Goal: Transaction & Acquisition: Purchase product/service

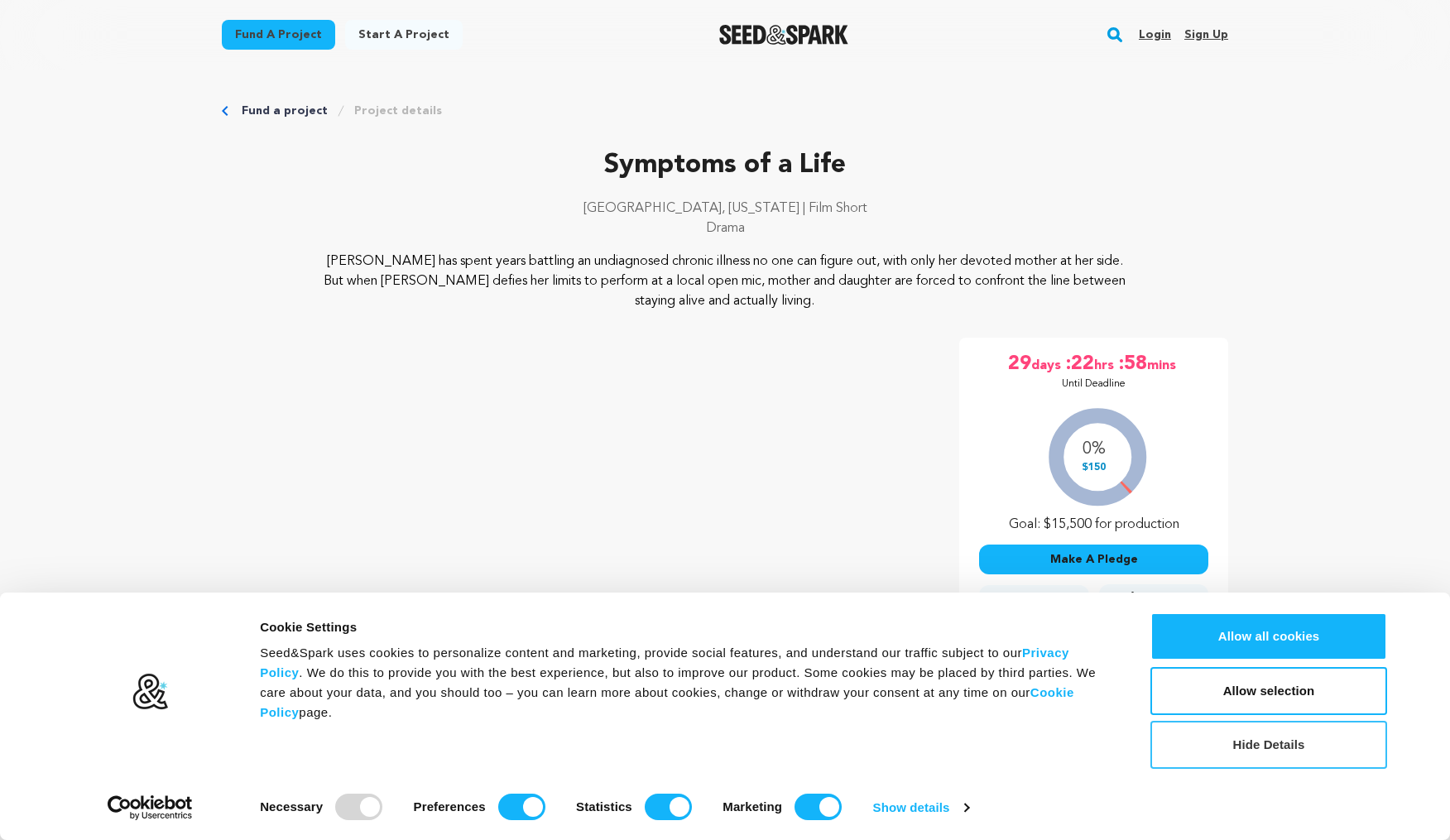
click at [1319, 755] on button "Hide Details" at bounding box center [1268, 745] width 237 height 48
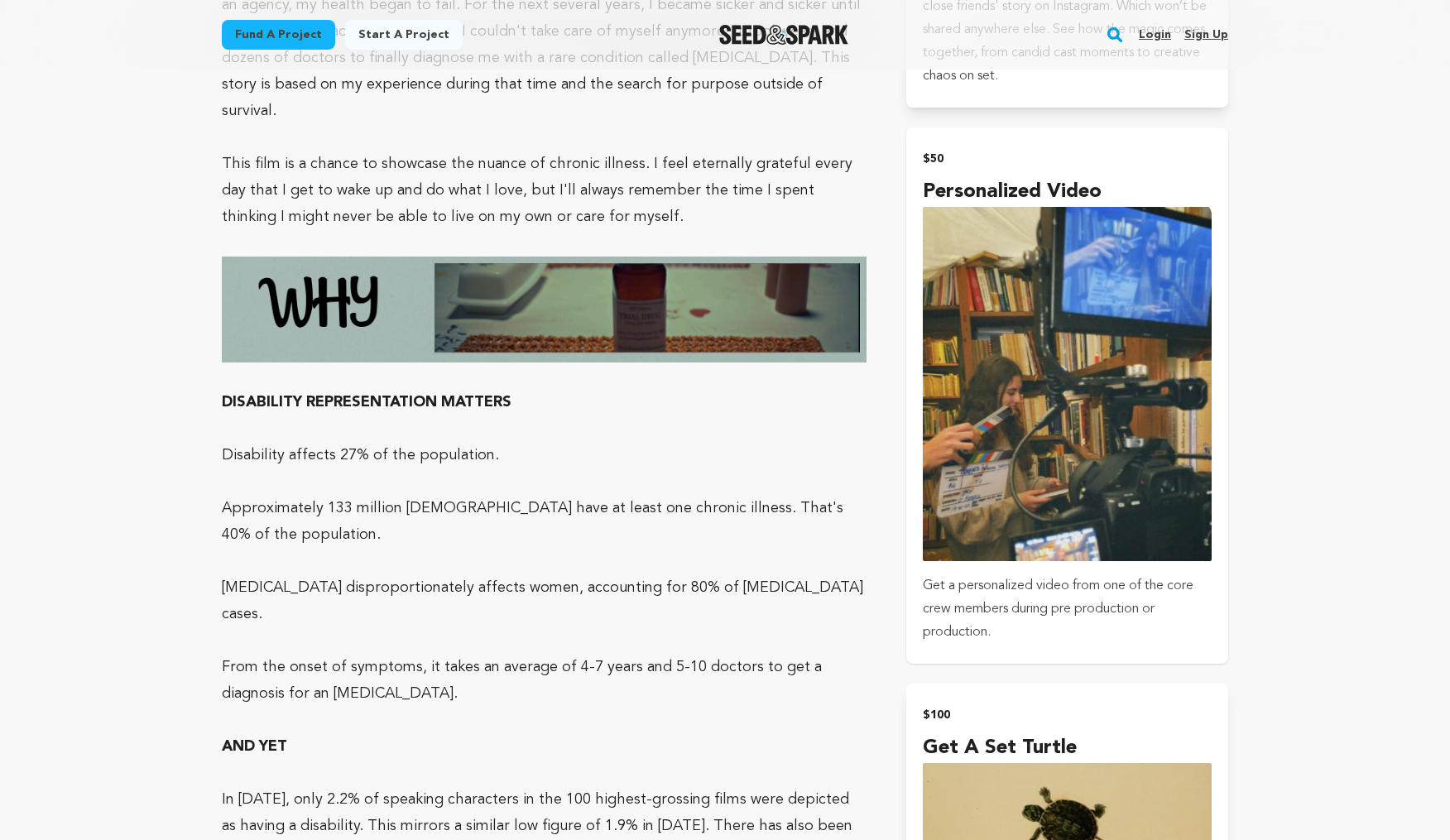
scroll to position [2136, 0]
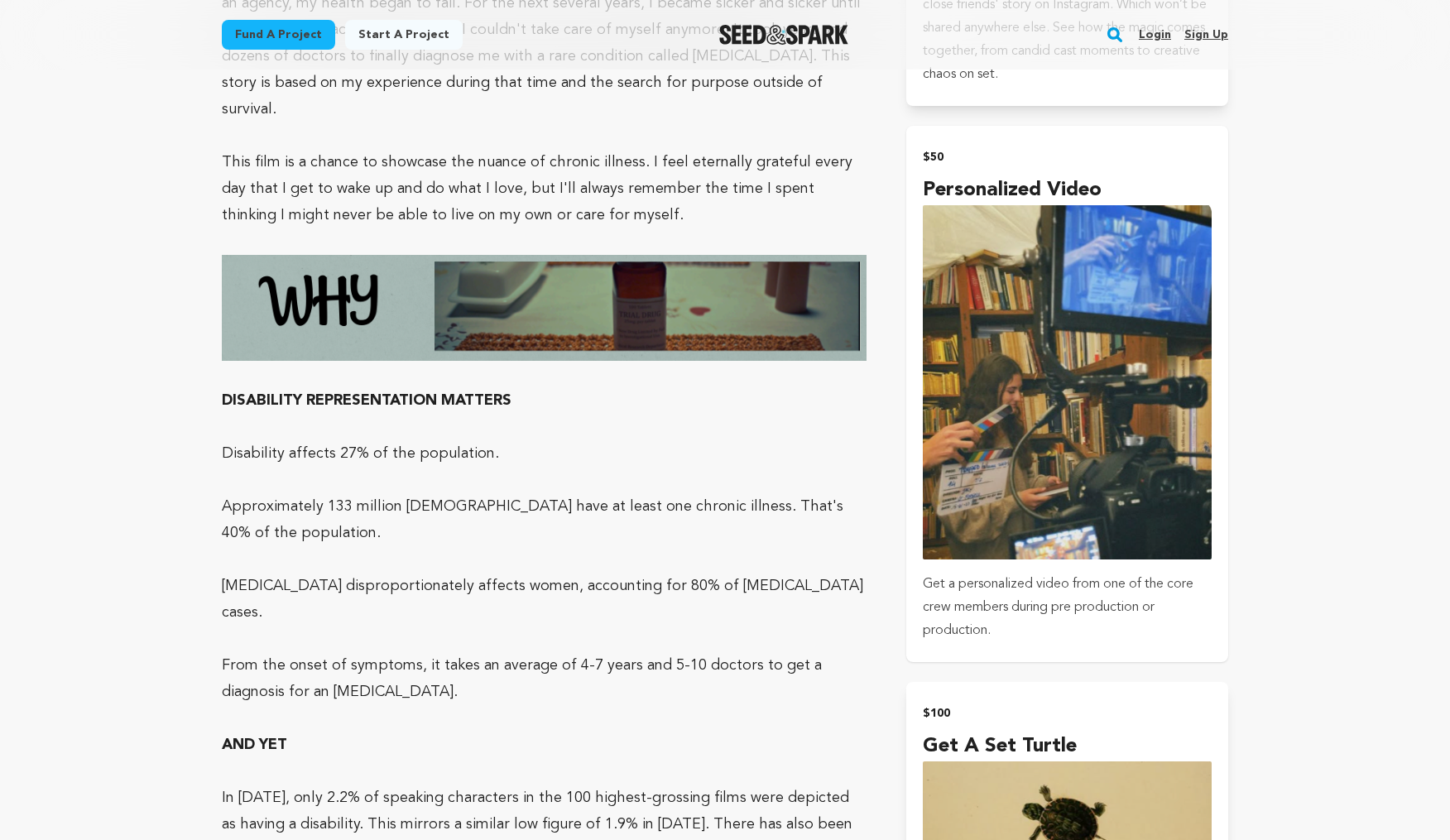
click at [1149, 514] on img "submit" at bounding box center [1067, 382] width 289 height 354
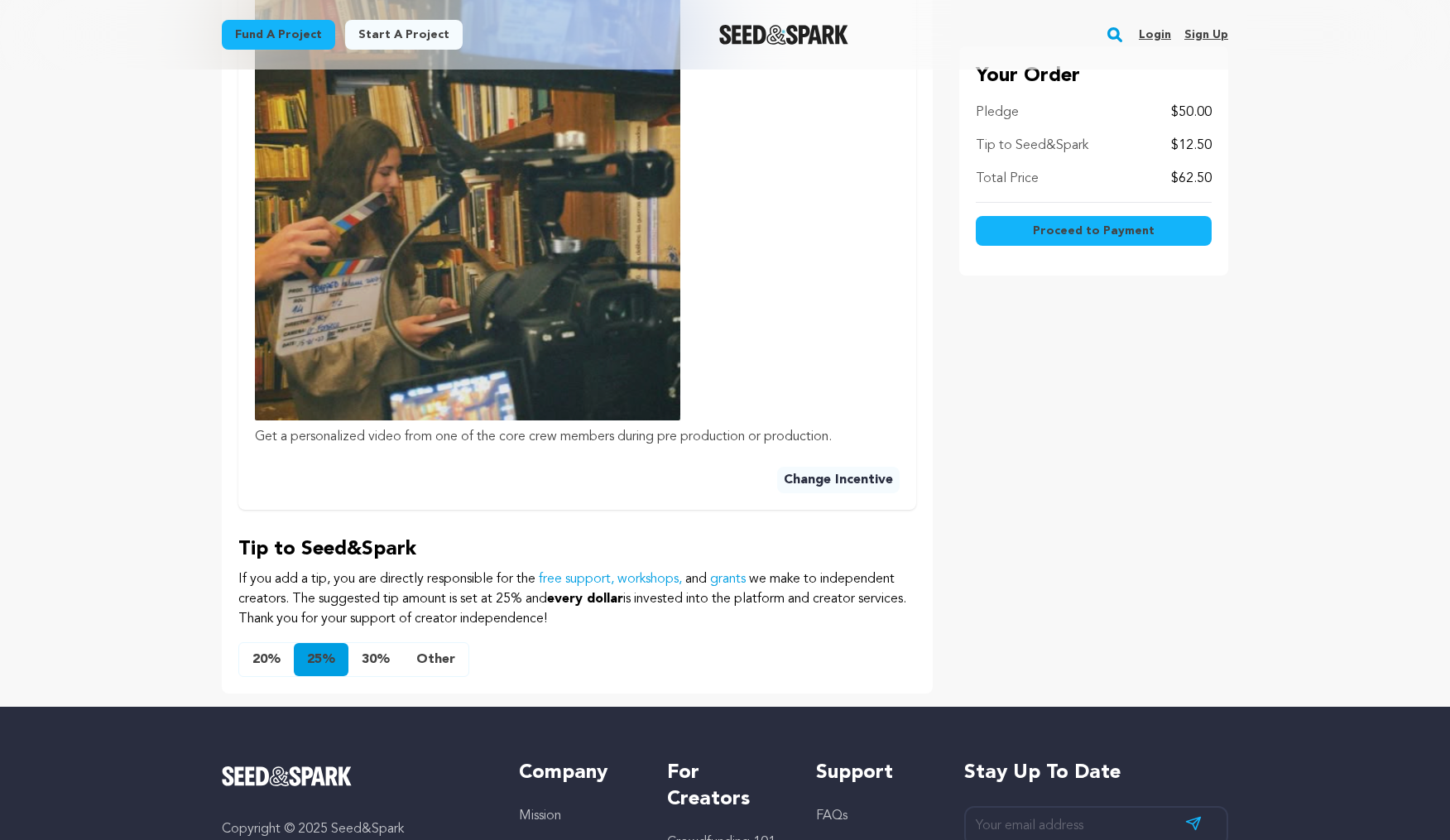
scroll to position [738, 0]
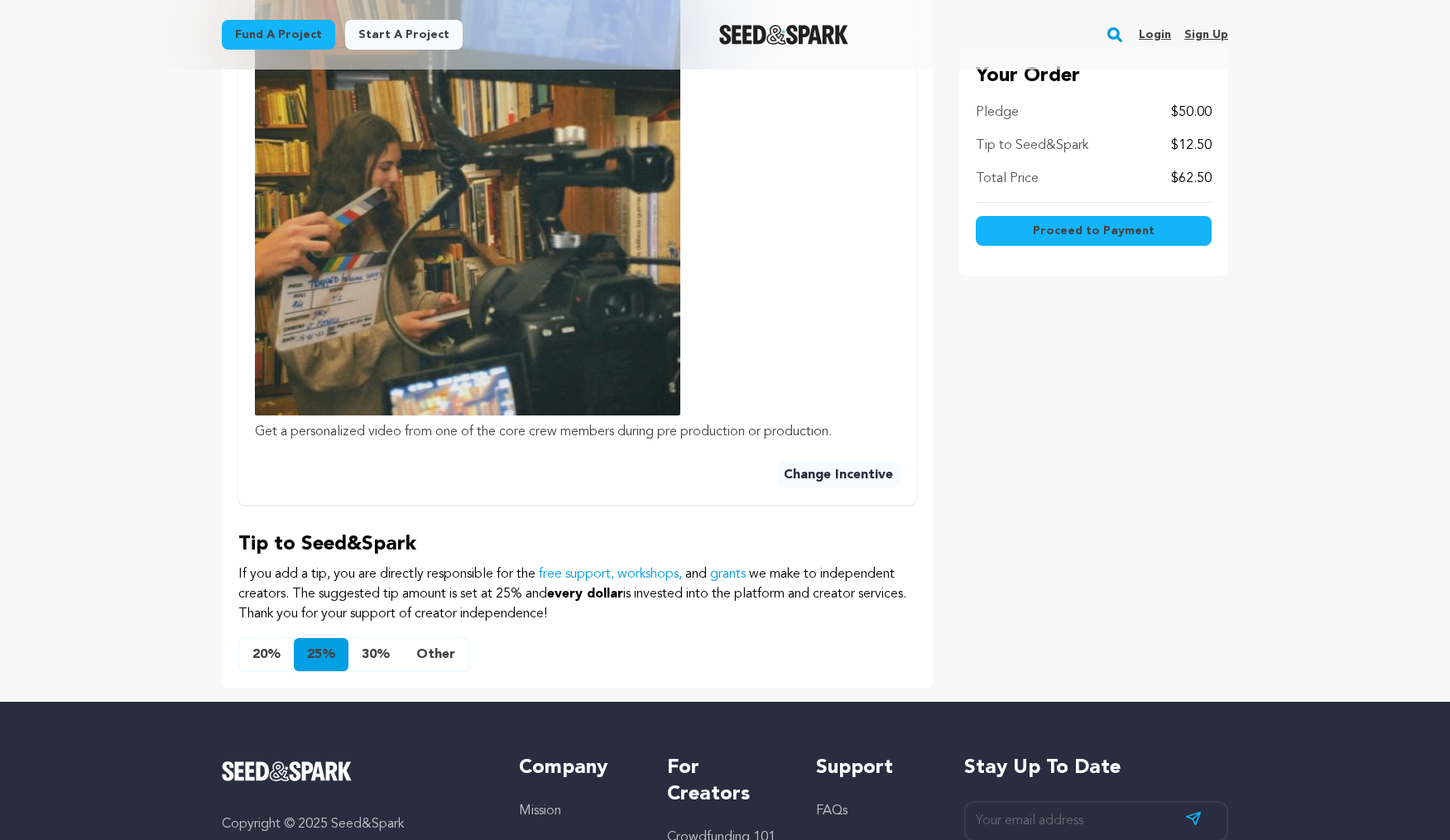
click at [265, 655] on button "20%" at bounding box center [266, 655] width 55 height 33
click at [424, 655] on button "Other" at bounding box center [435, 655] width 66 height 33
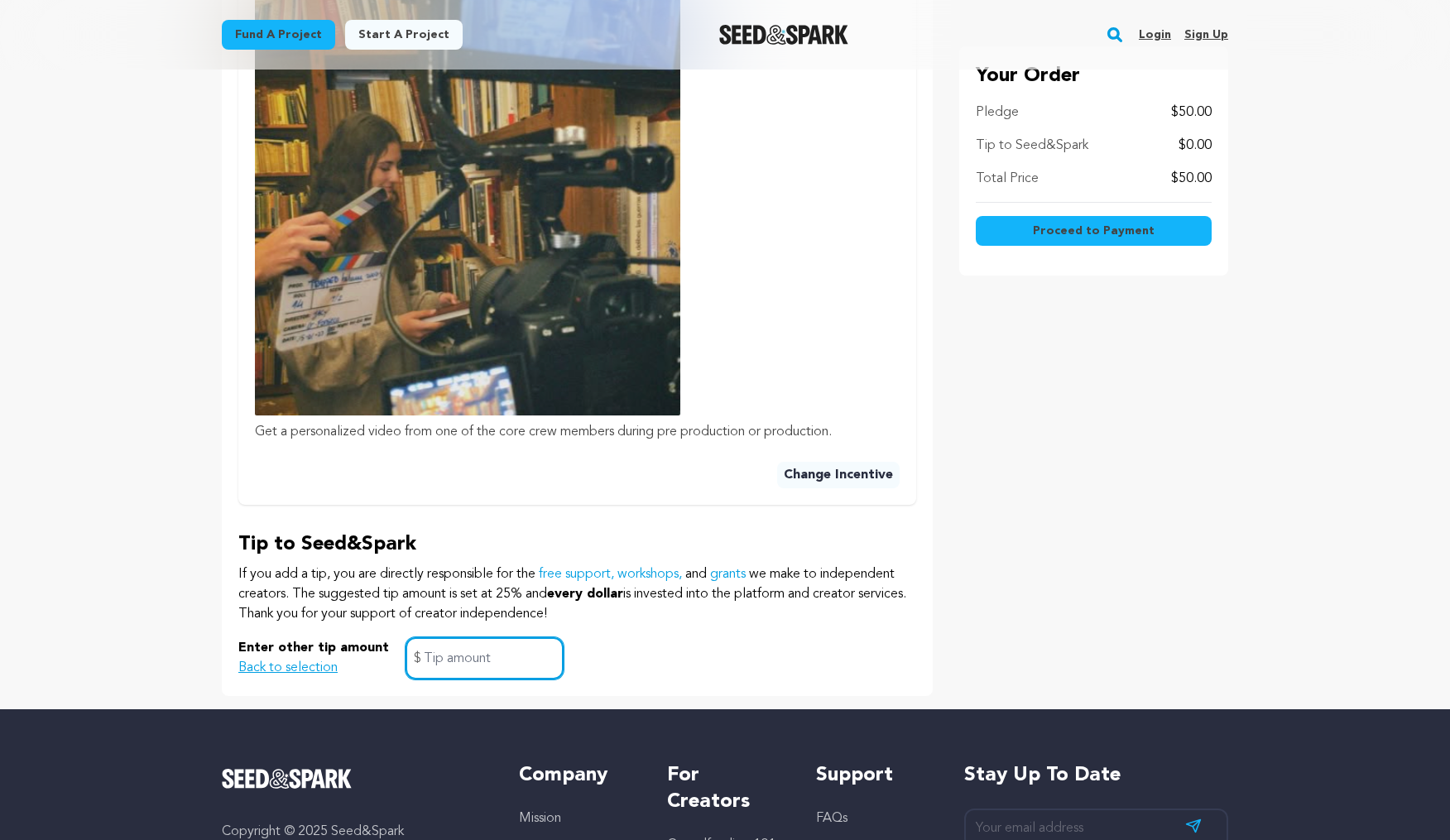
click at [478, 662] on input "text" at bounding box center [485, 658] width 158 height 42
type input "1"
click at [715, 654] on div "Enter other tip amount Back to selection 1 $" at bounding box center [577, 658] width 678 height 42
click at [1094, 540] on div "Your Order Pledge $50.00 Tip to Seed&Spark $1.00 Total Price $51.00 Proceed to …" at bounding box center [1094, 98] width 269 height 1196
click at [858, 480] on button "Change Incentive" at bounding box center [838, 475] width 122 height 26
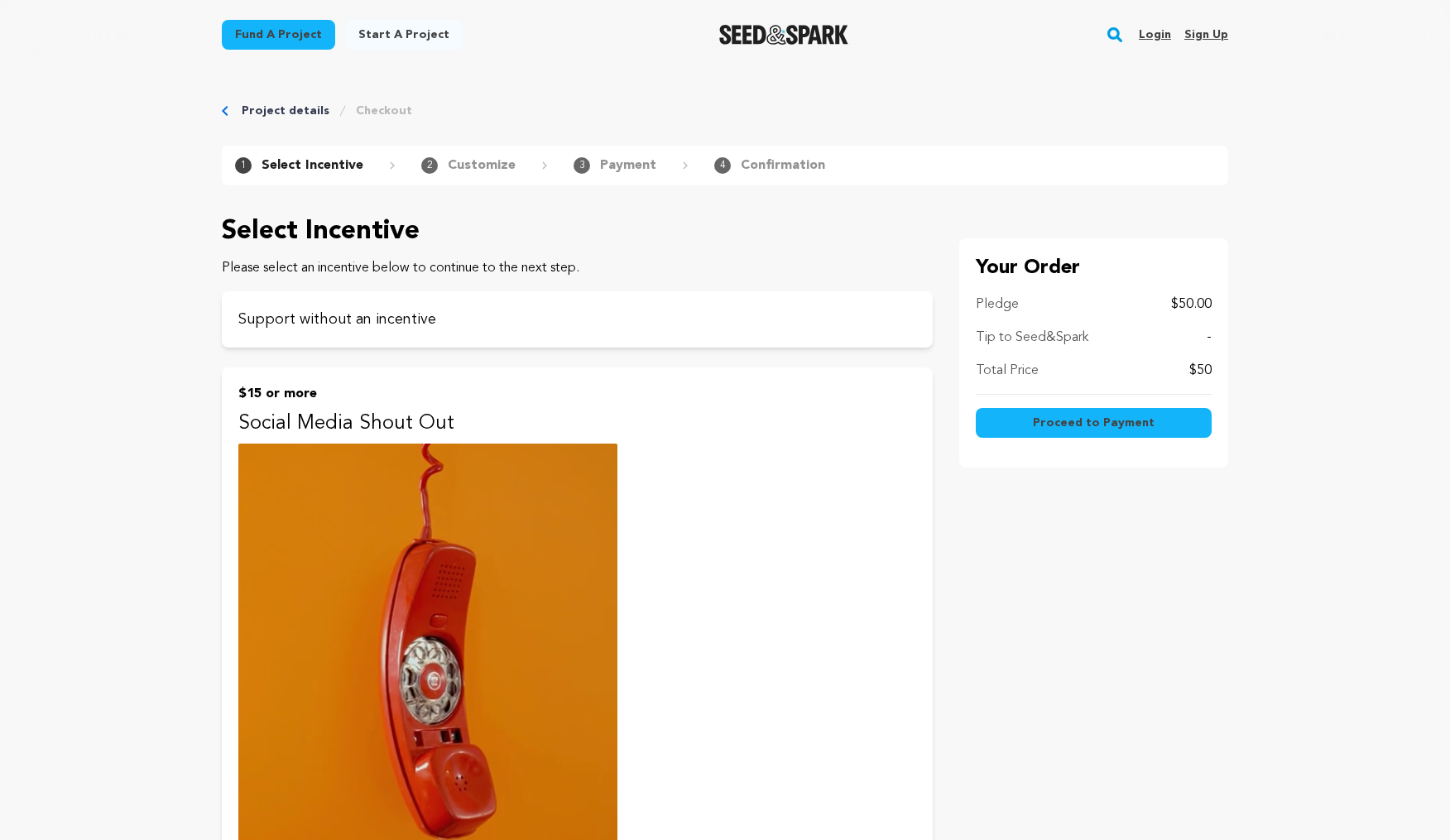
click at [1156, 420] on button "Proceed to Payment" at bounding box center [1094, 423] width 236 height 30
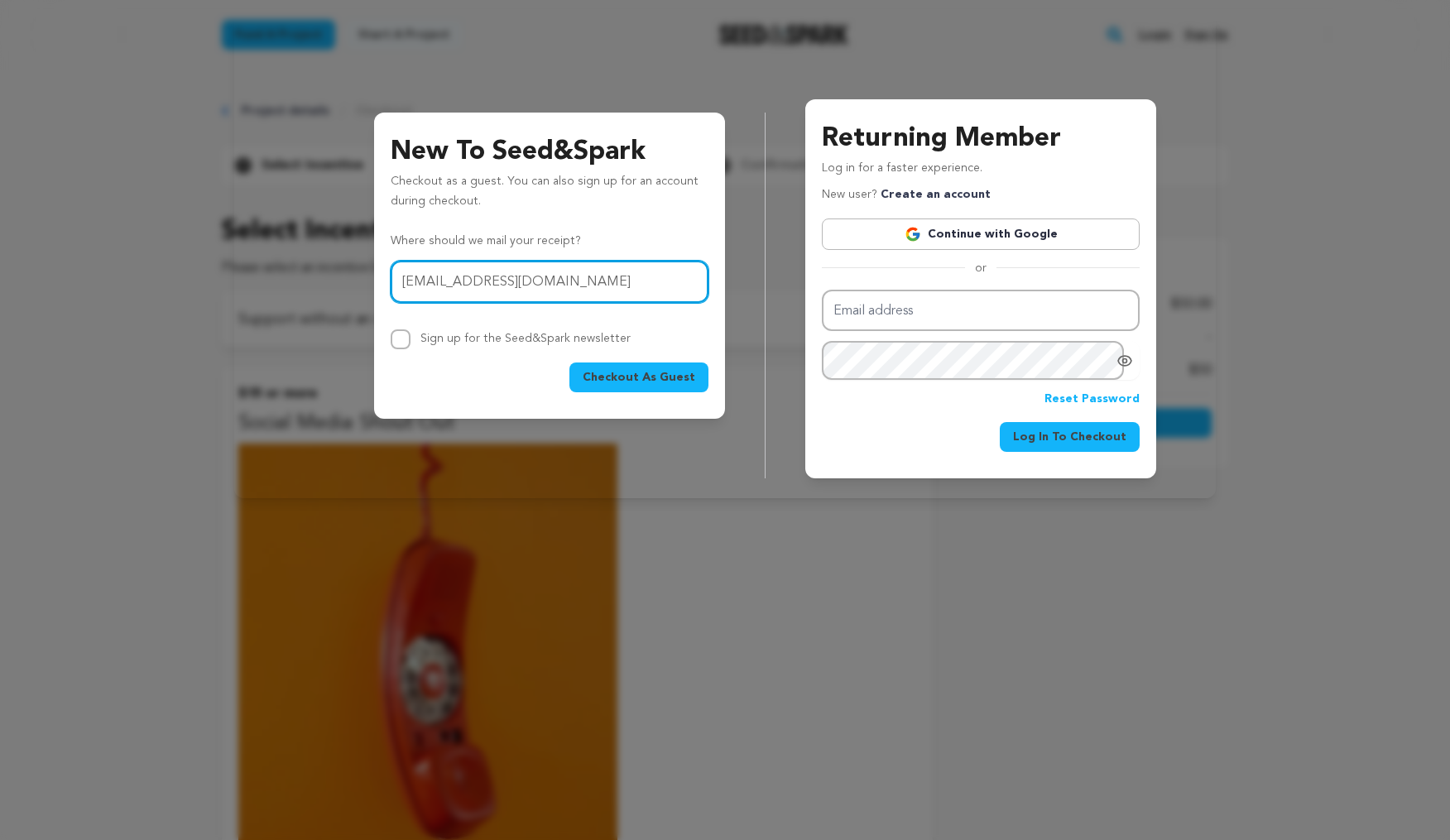
type input "gmsnyk7@yahoo.com"
click at [661, 369] on button "Checkout As Guest" at bounding box center [639, 377] width 139 height 30
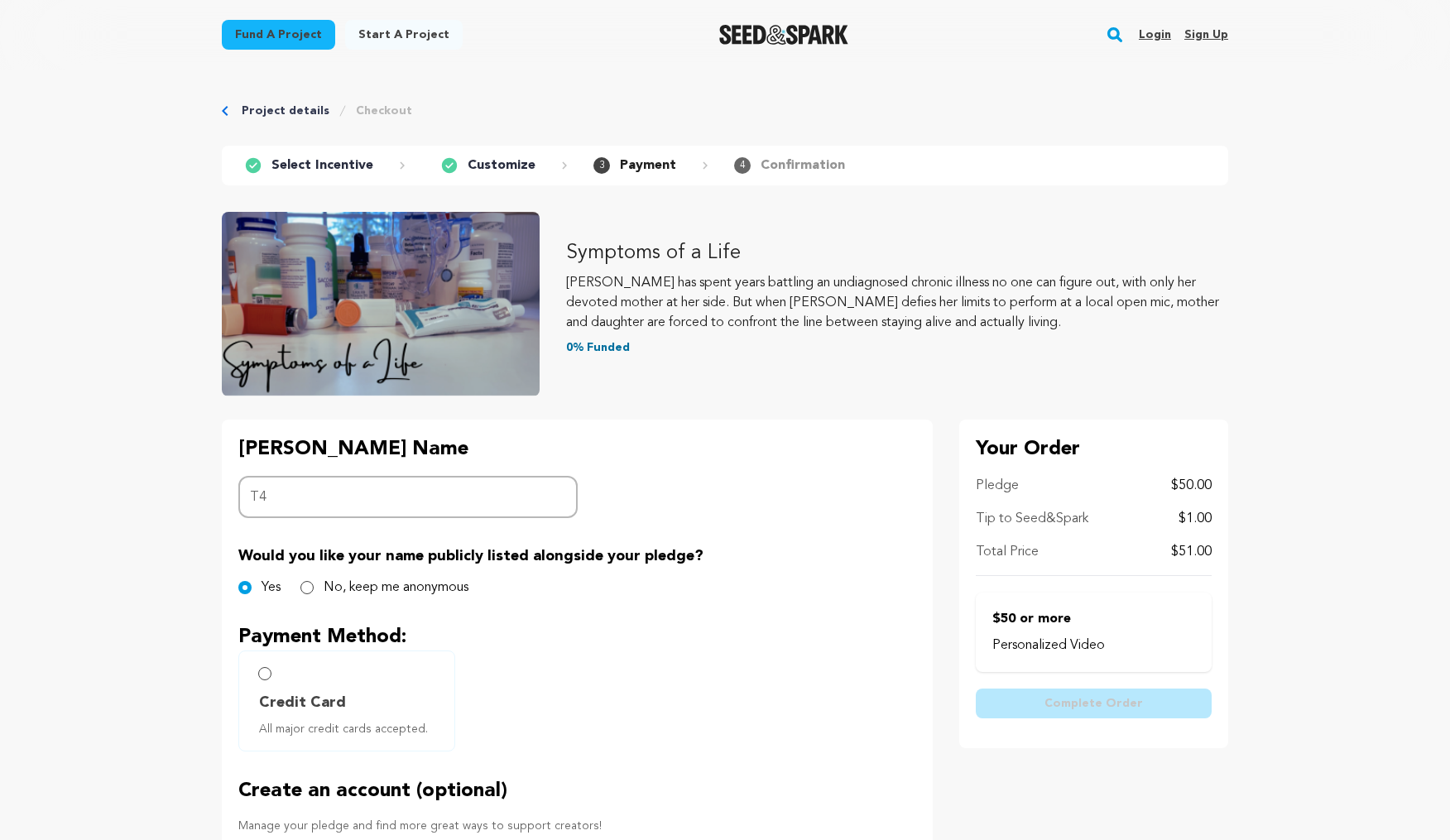
type input "T"
type input "G"
type input "[PERSON_NAME]"
click at [708, 463] on div "[PERSON_NAME] Name Backer Name [PERSON_NAME] Would you like your name publicly …" at bounding box center [577, 735] width 712 height 630
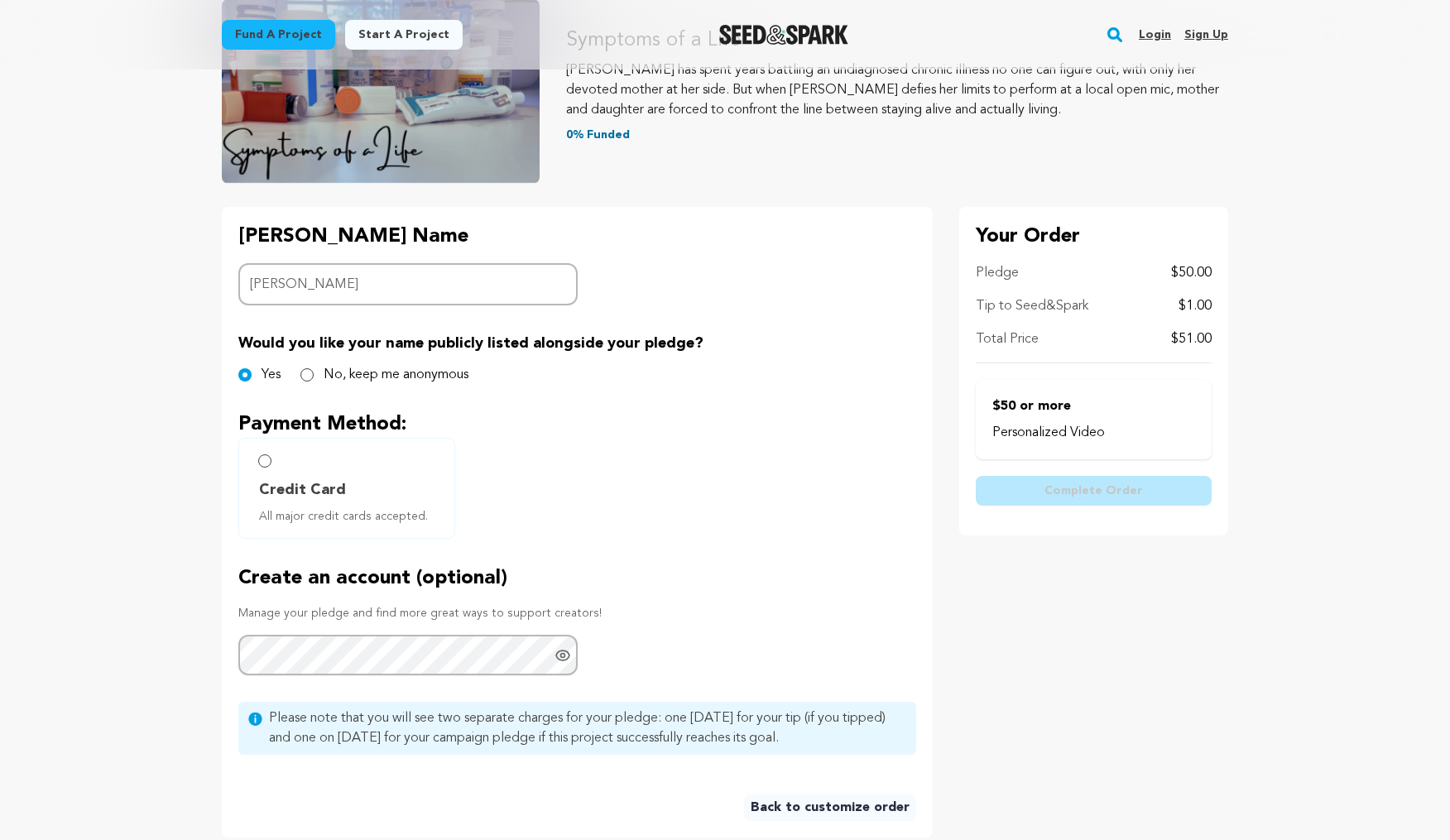
scroll to position [234, 0]
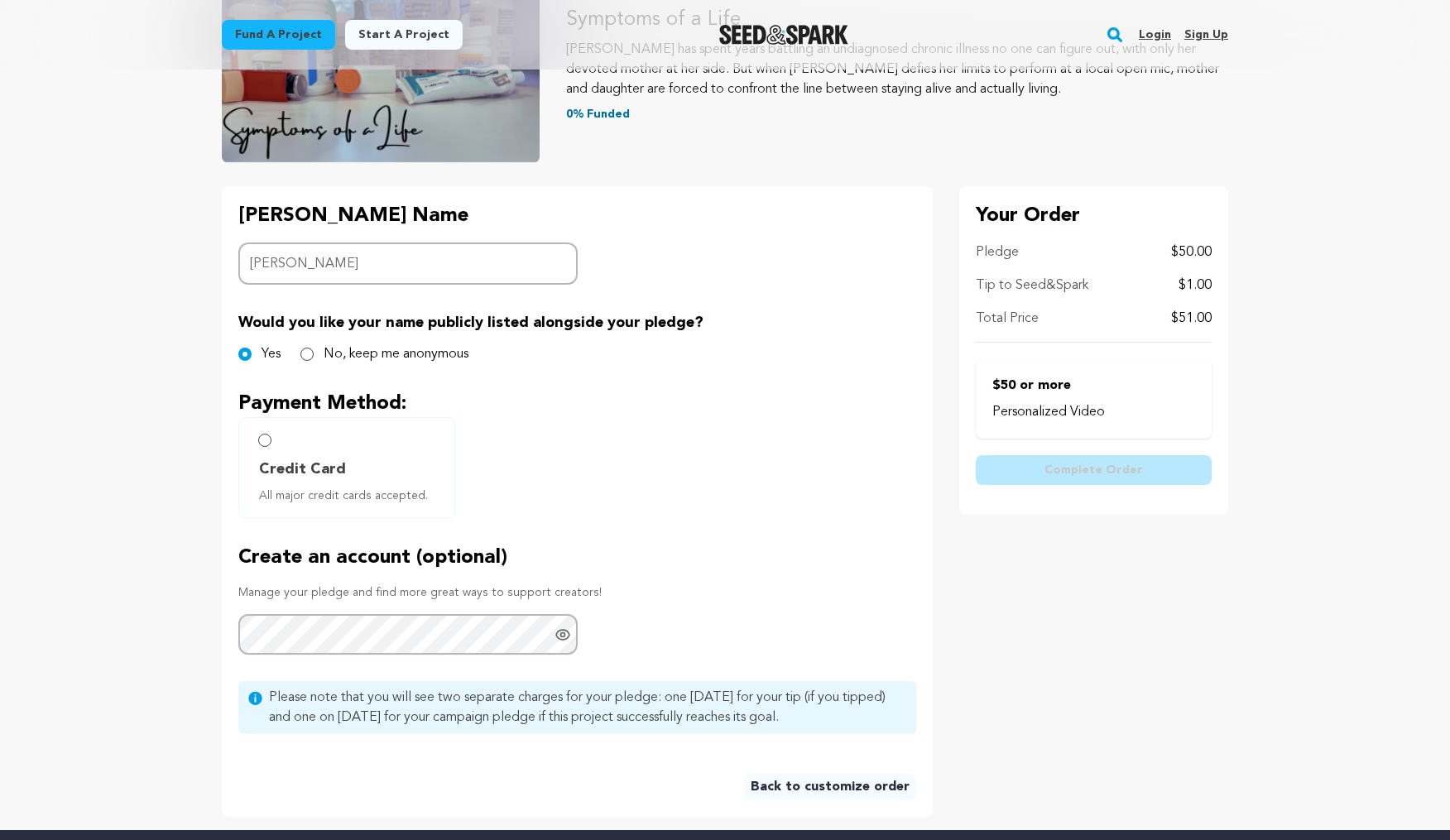
click at [318, 478] on span "Credit Card" at bounding box center [302, 469] width 87 height 23
radio input "true"
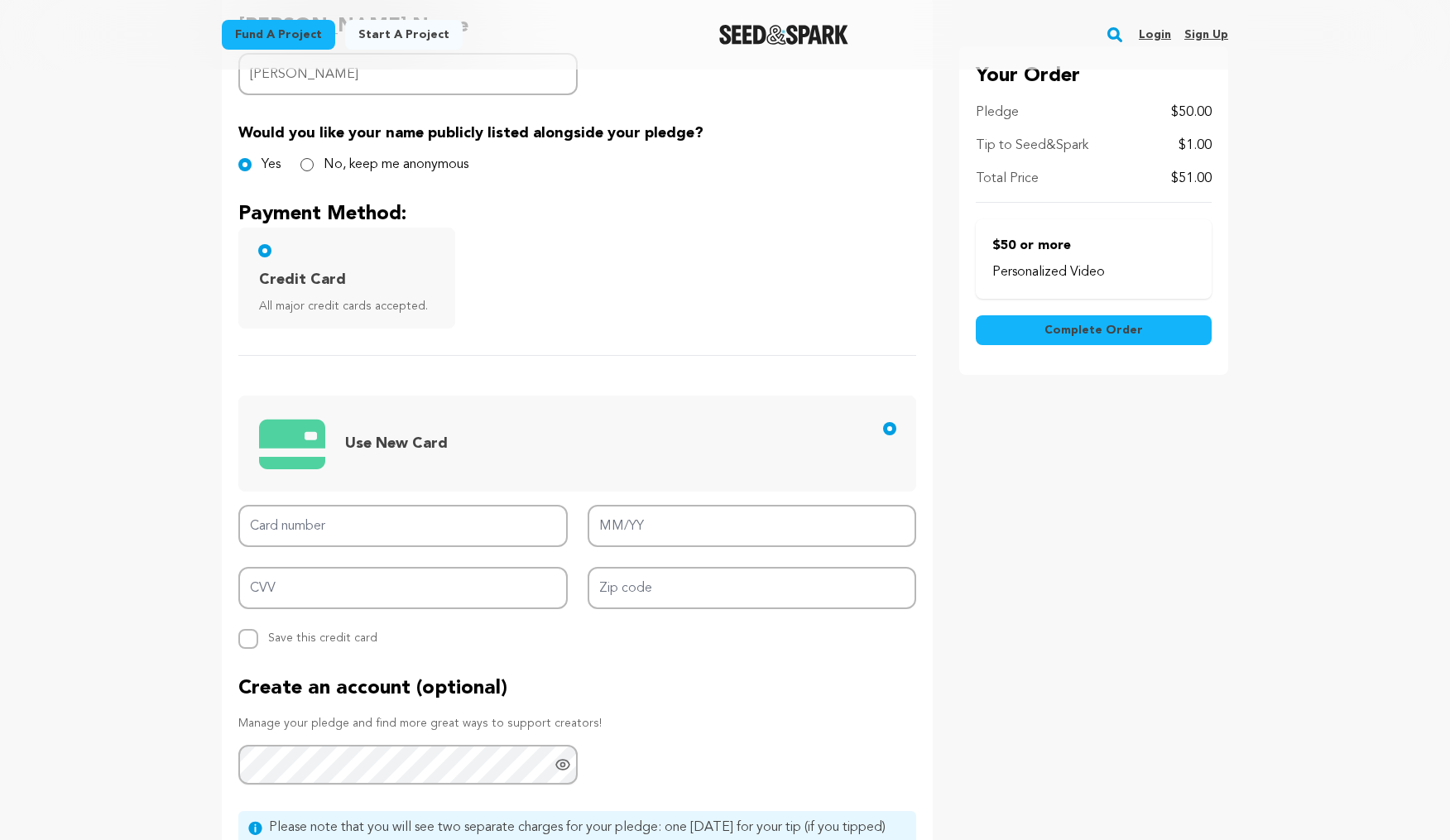
scroll to position [424, 0]
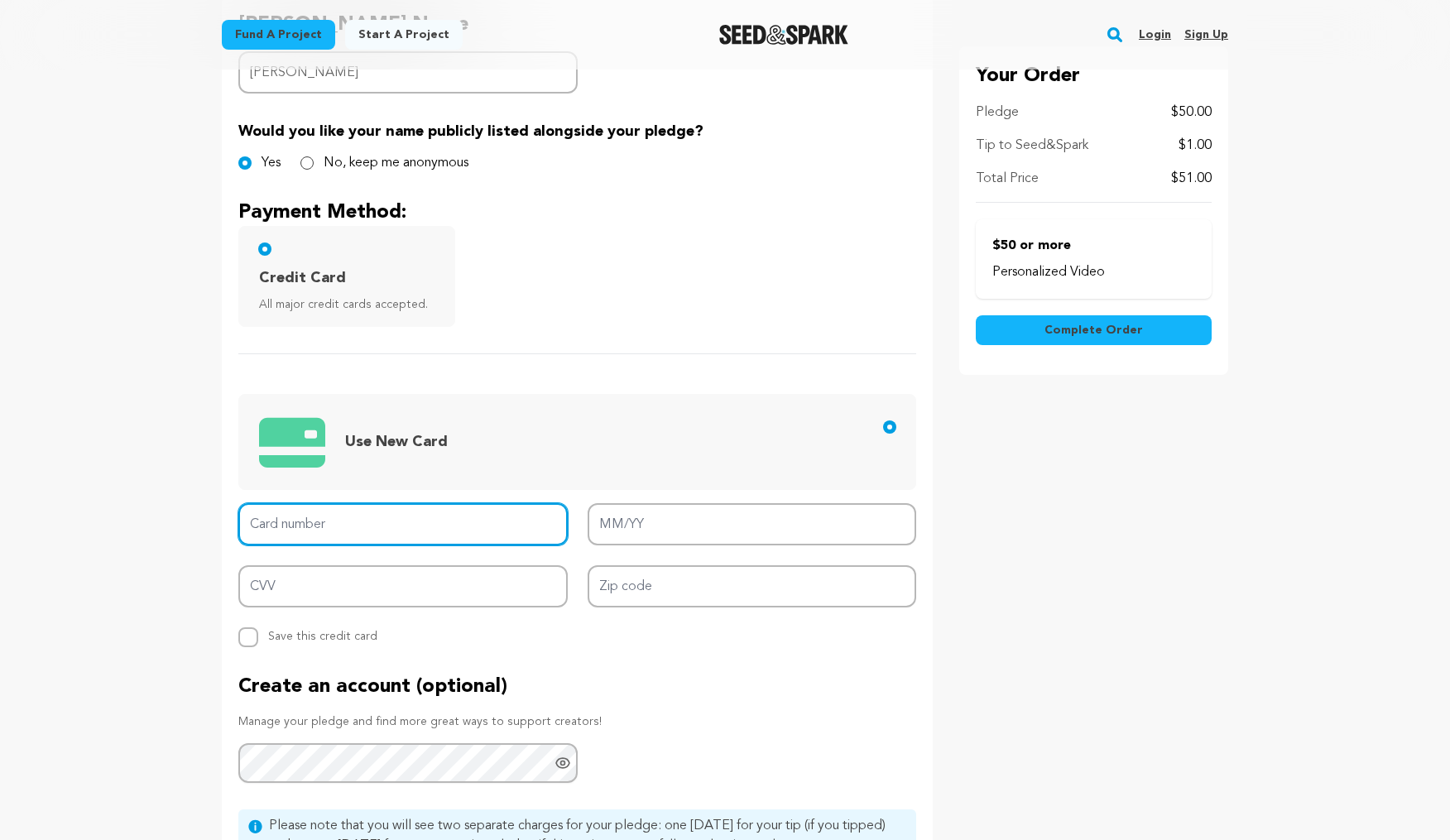
click at [325, 516] on input "Card number" at bounding box center [403, 524] width 329 height 42
type input "[CREDIT_CARD_NUMBER]"
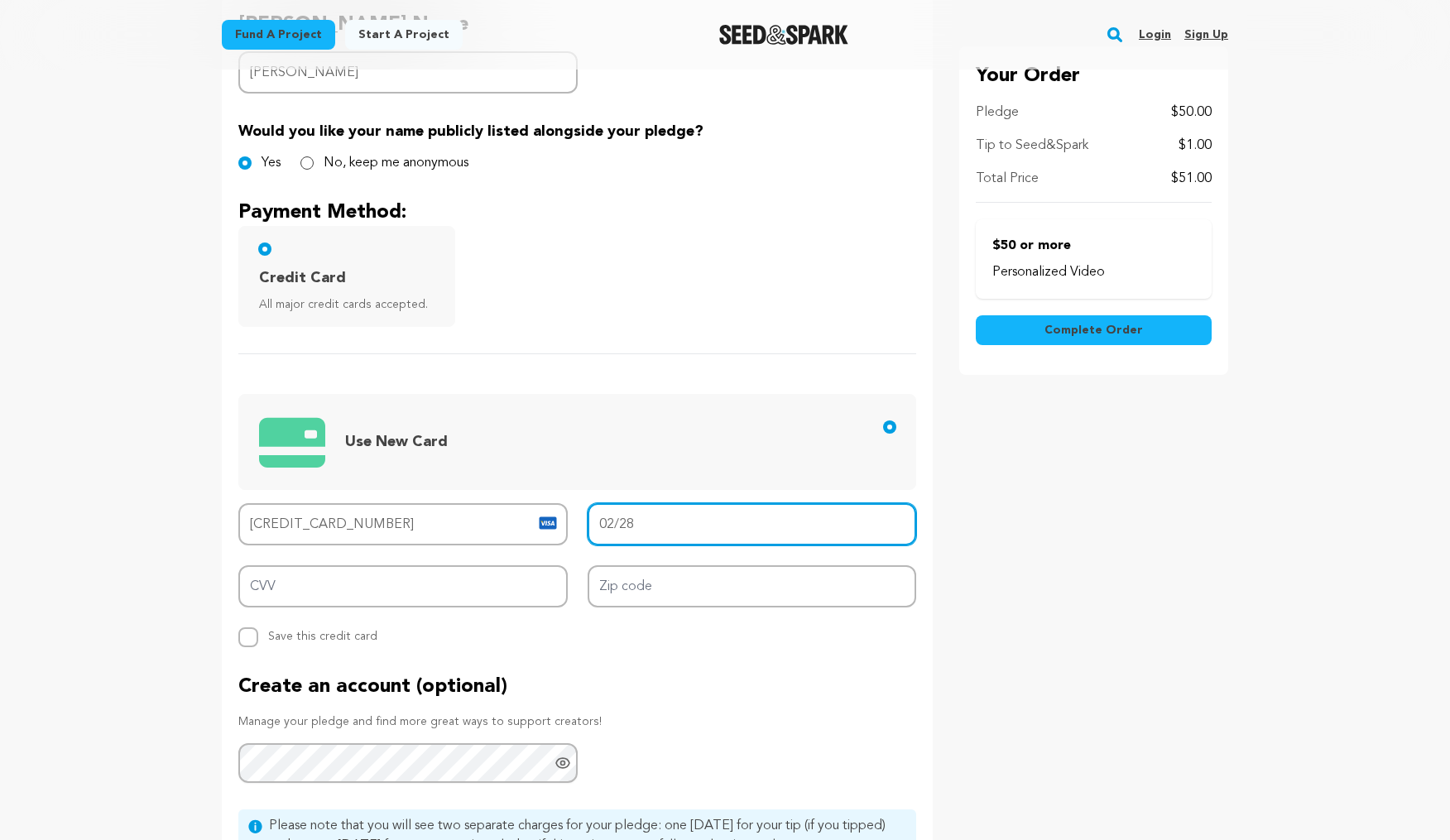
type input "02/28"
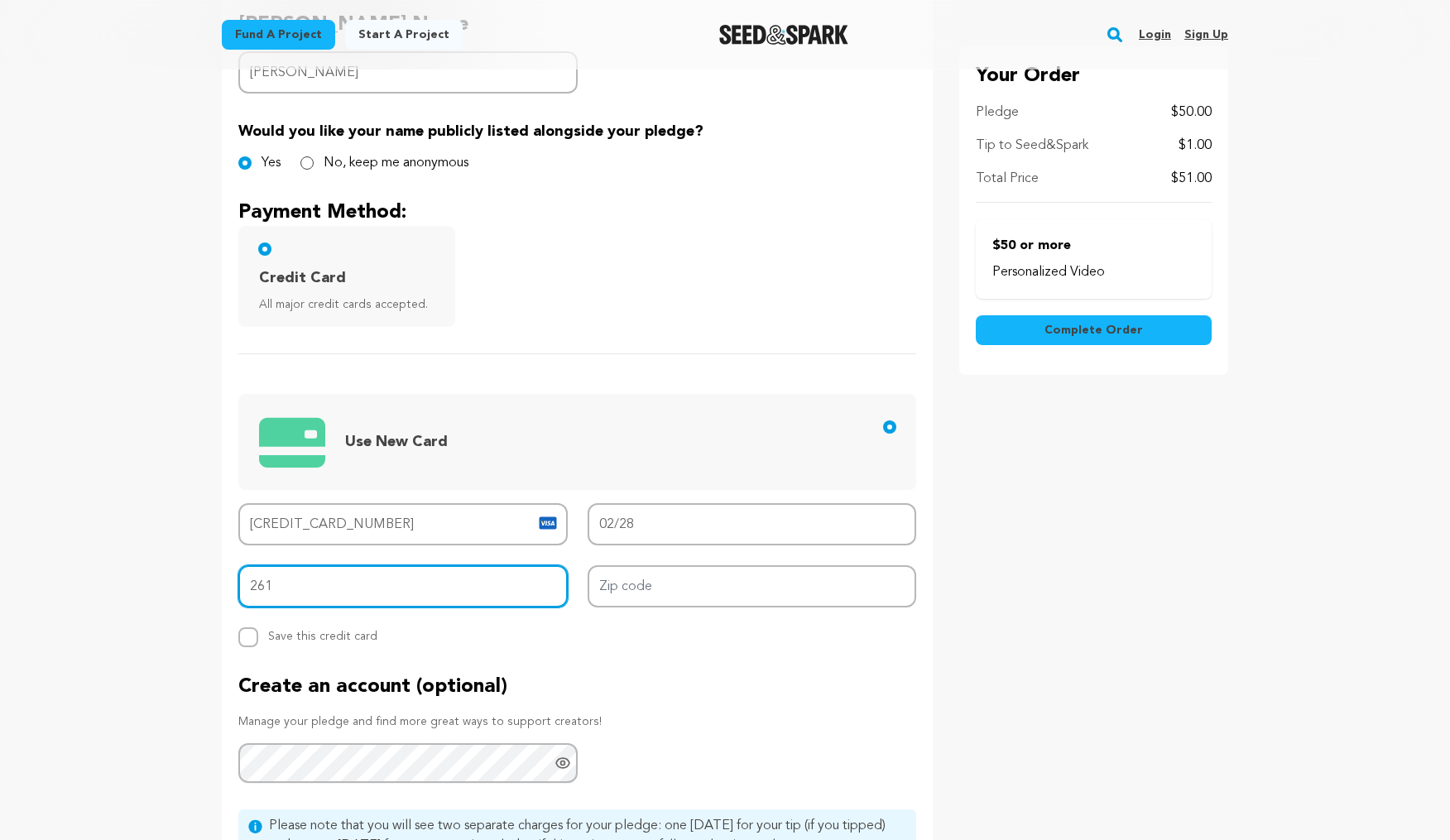
type input "261"
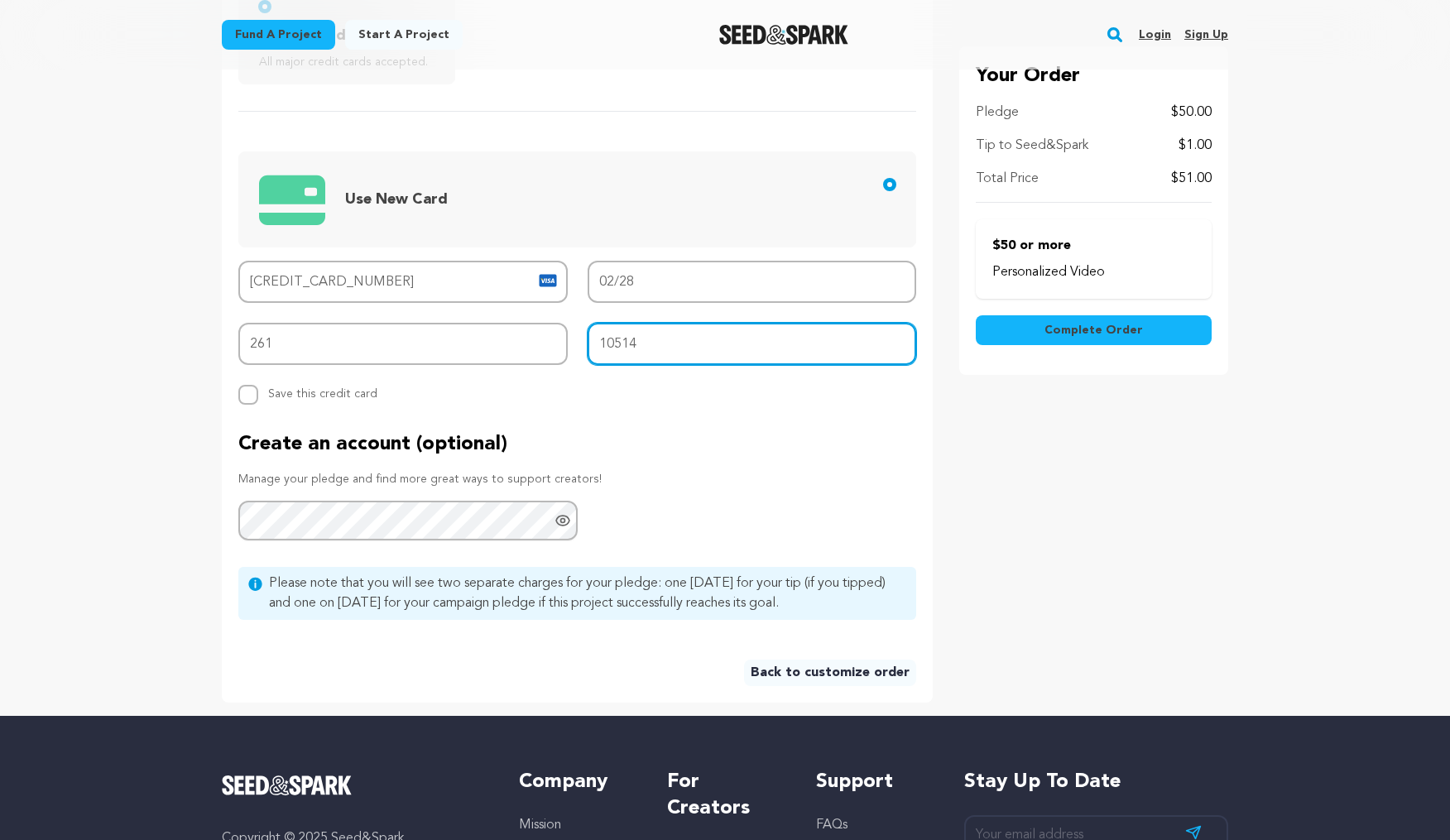
scroll to position [704, 0]
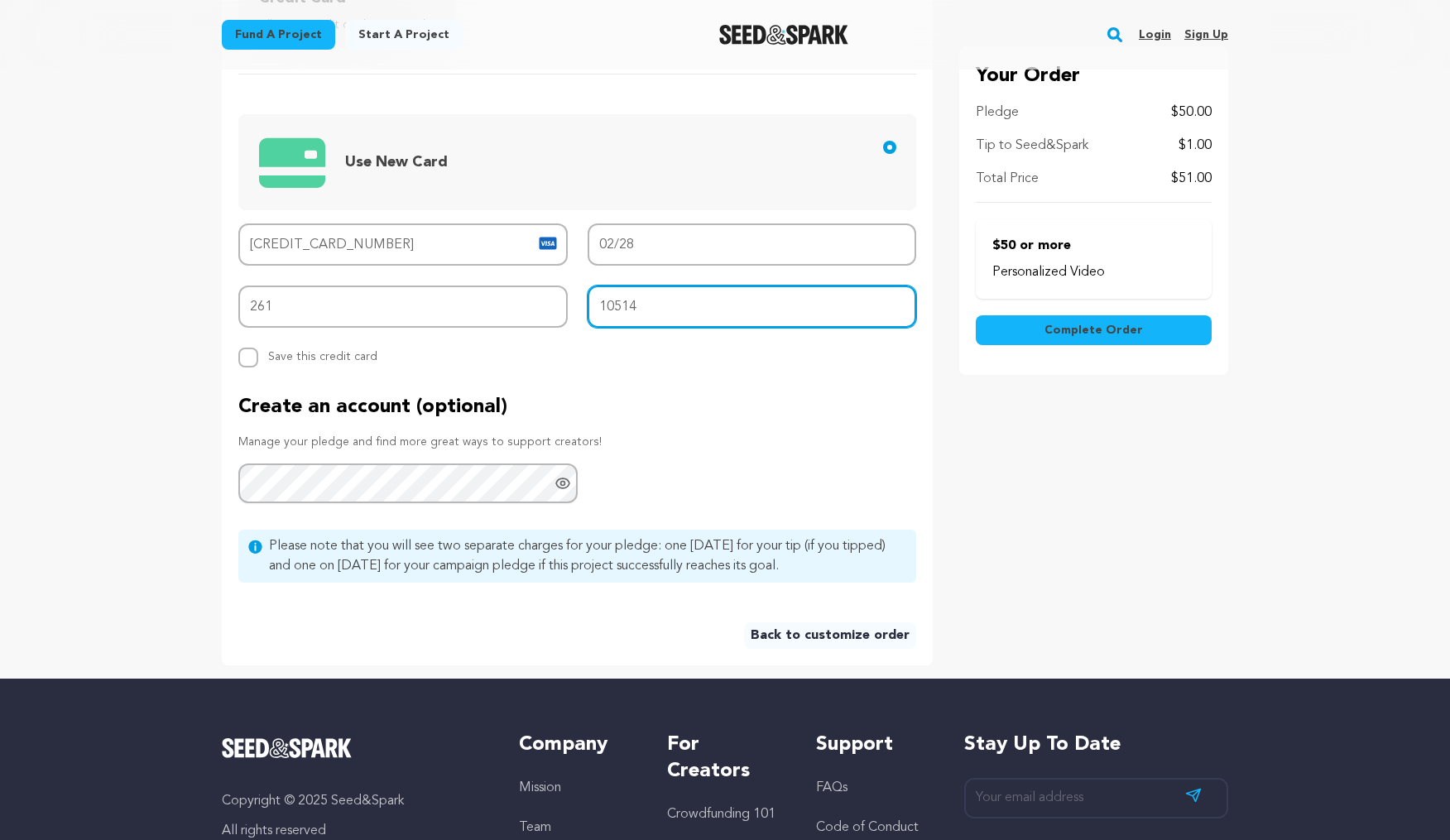
type input "10514"
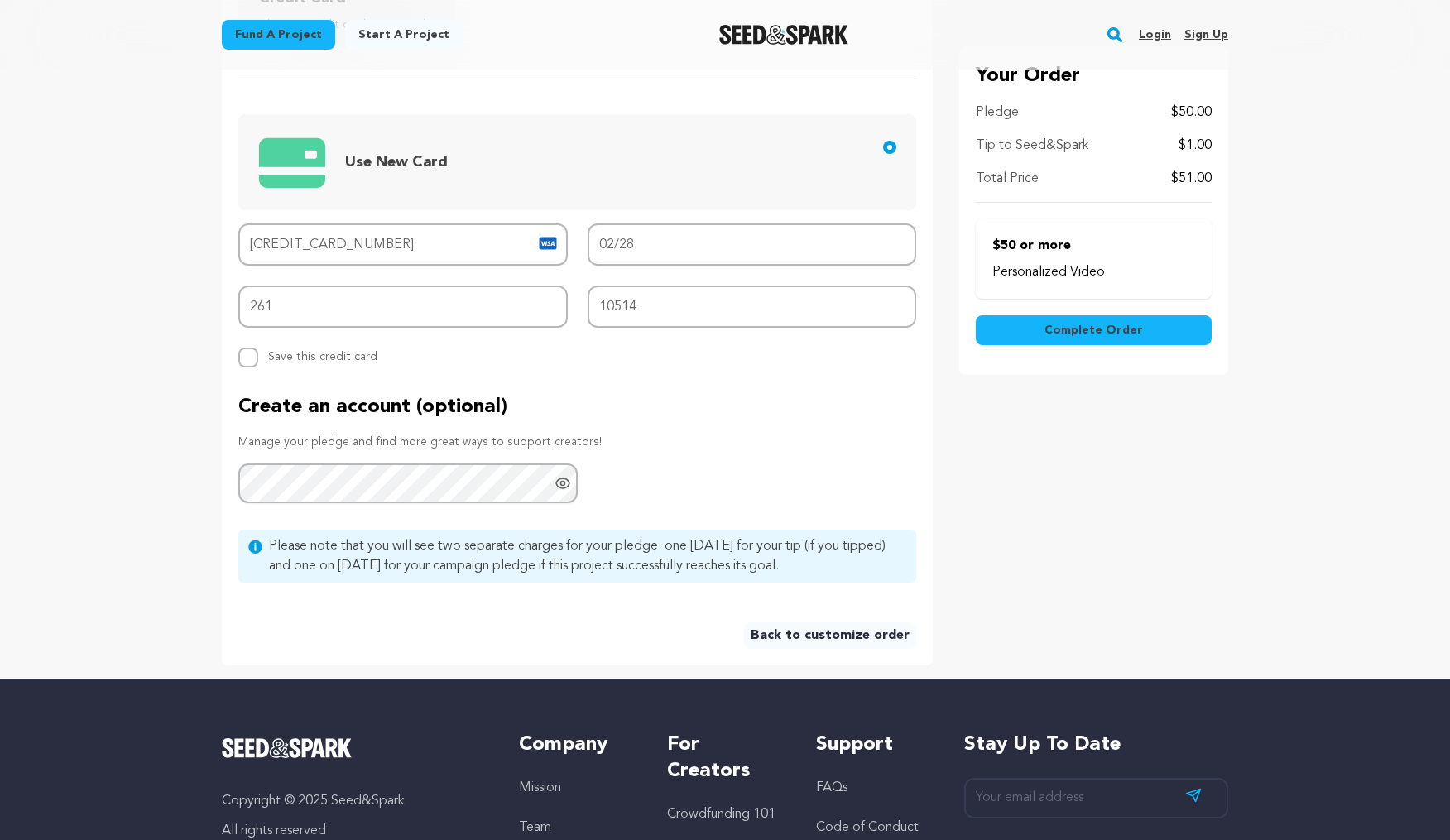
click at [1127, 326] on span "Complete Order" at bounding box center [1095, 330] width 99 height 16
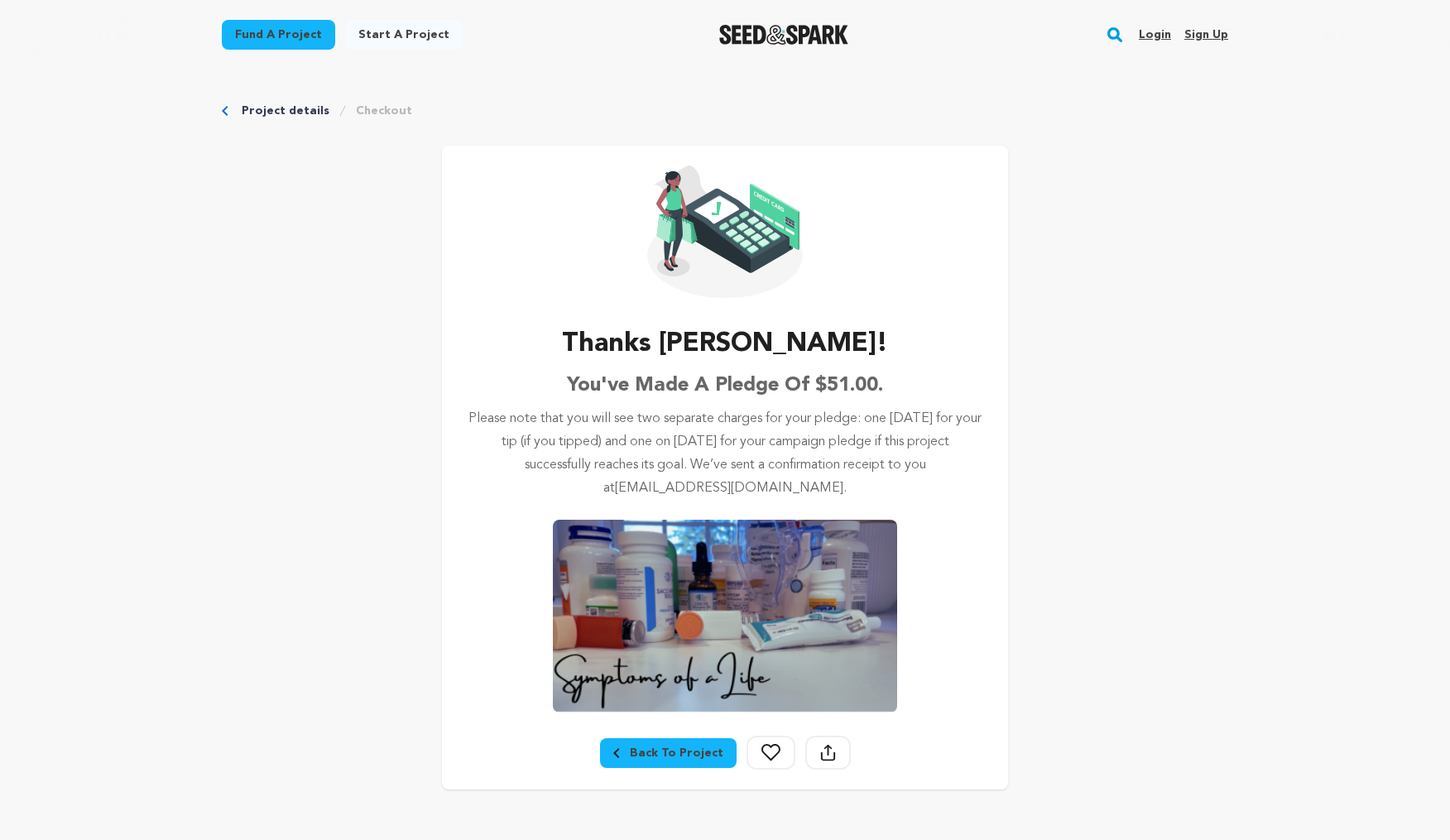
click at [698, 755] on div "Back To Project" at bounding box center [668, 753] width 110 height 16
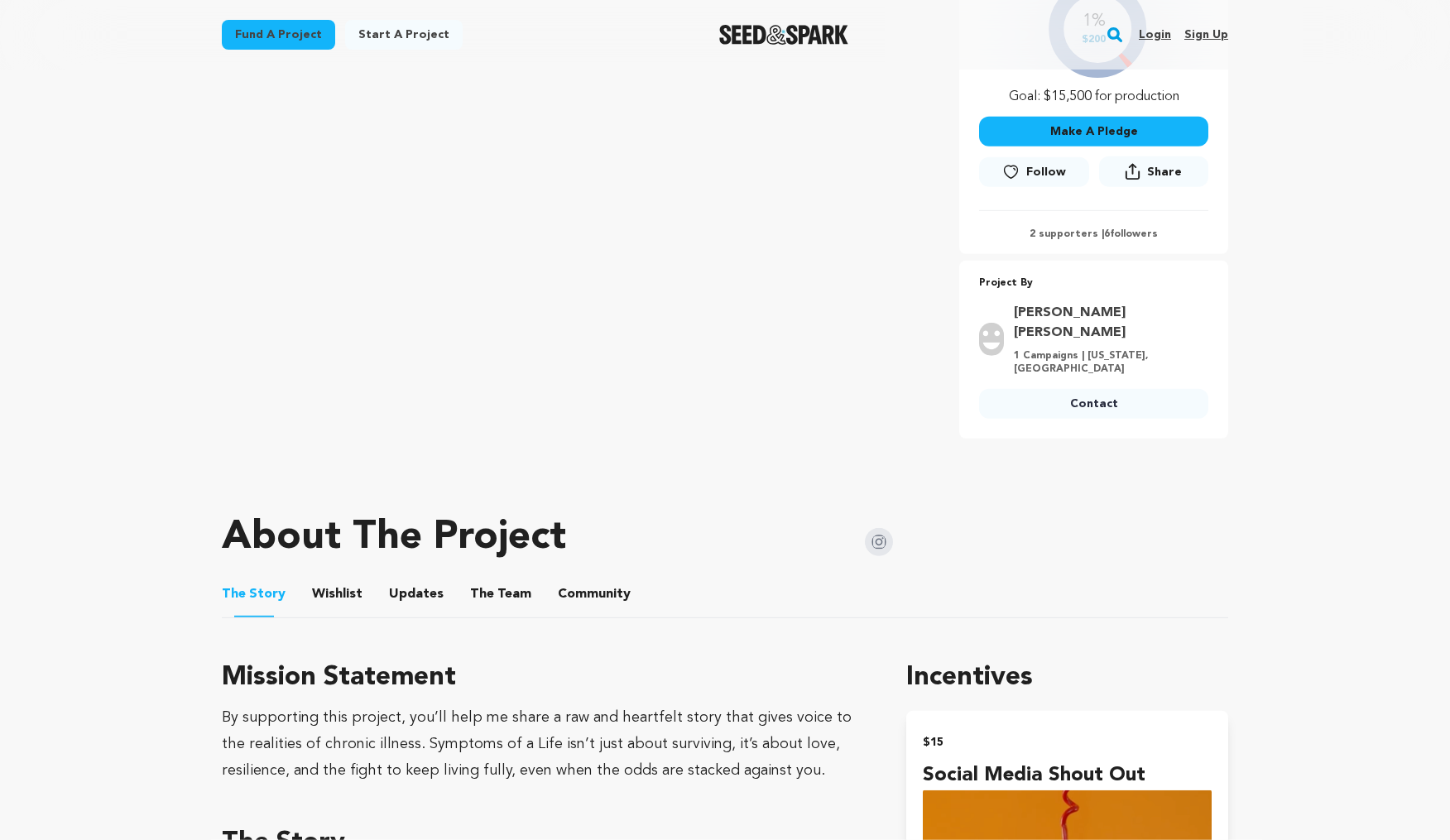
scroll to position [584, 0]
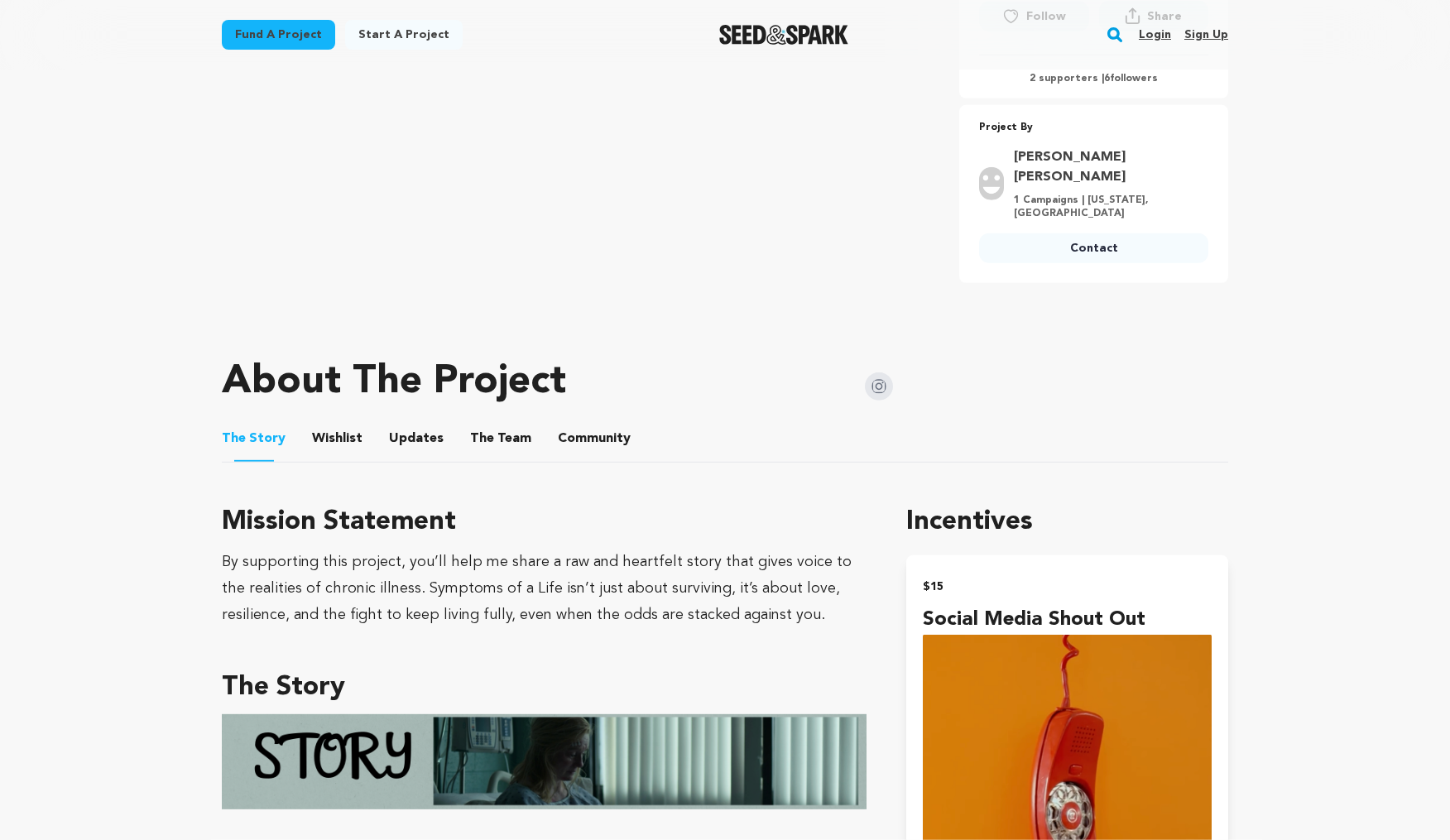
click at [417, 425] on button "Updates" at bounding box center [416, 442] width 40 height 40
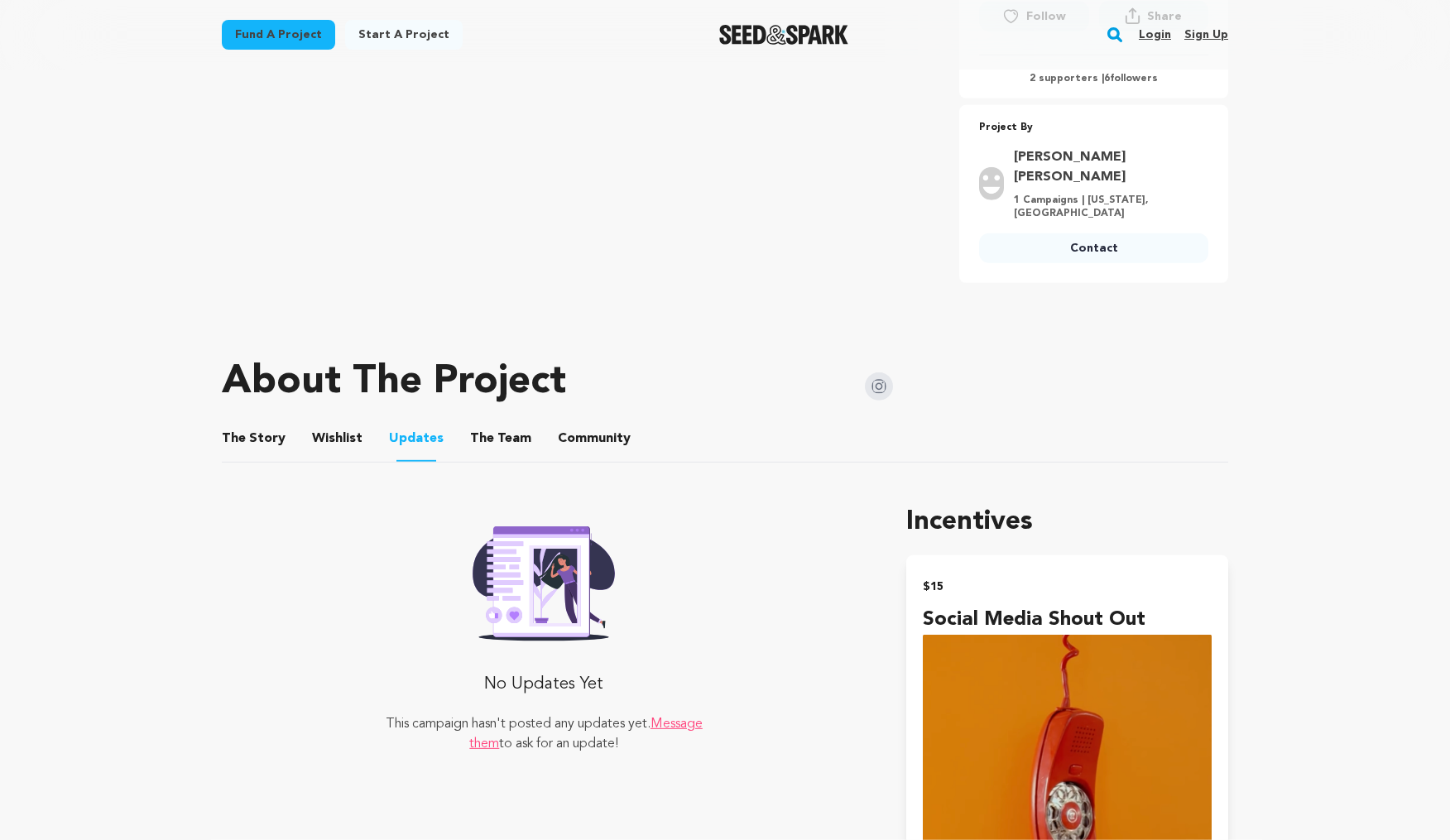
click at [501, 423] on button "The Team" at bounding box center [501, 442] width 40 height 40
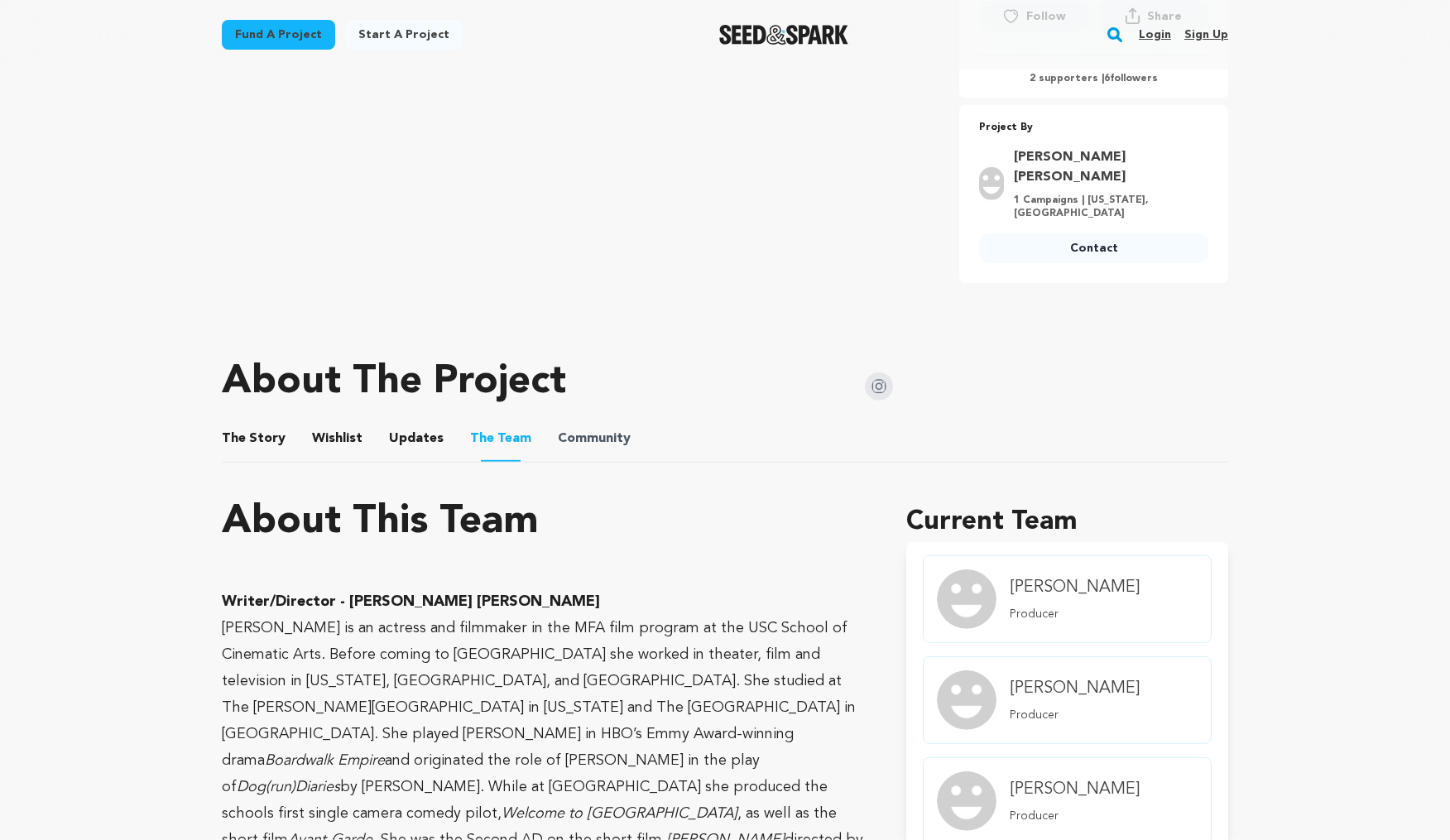
click at [617, 429] on span "Community" at bounding box center [594, 439] width 73 height 20
click at [599, 426] on button "Community" at bounding box center [595, 442] width 40 height 40
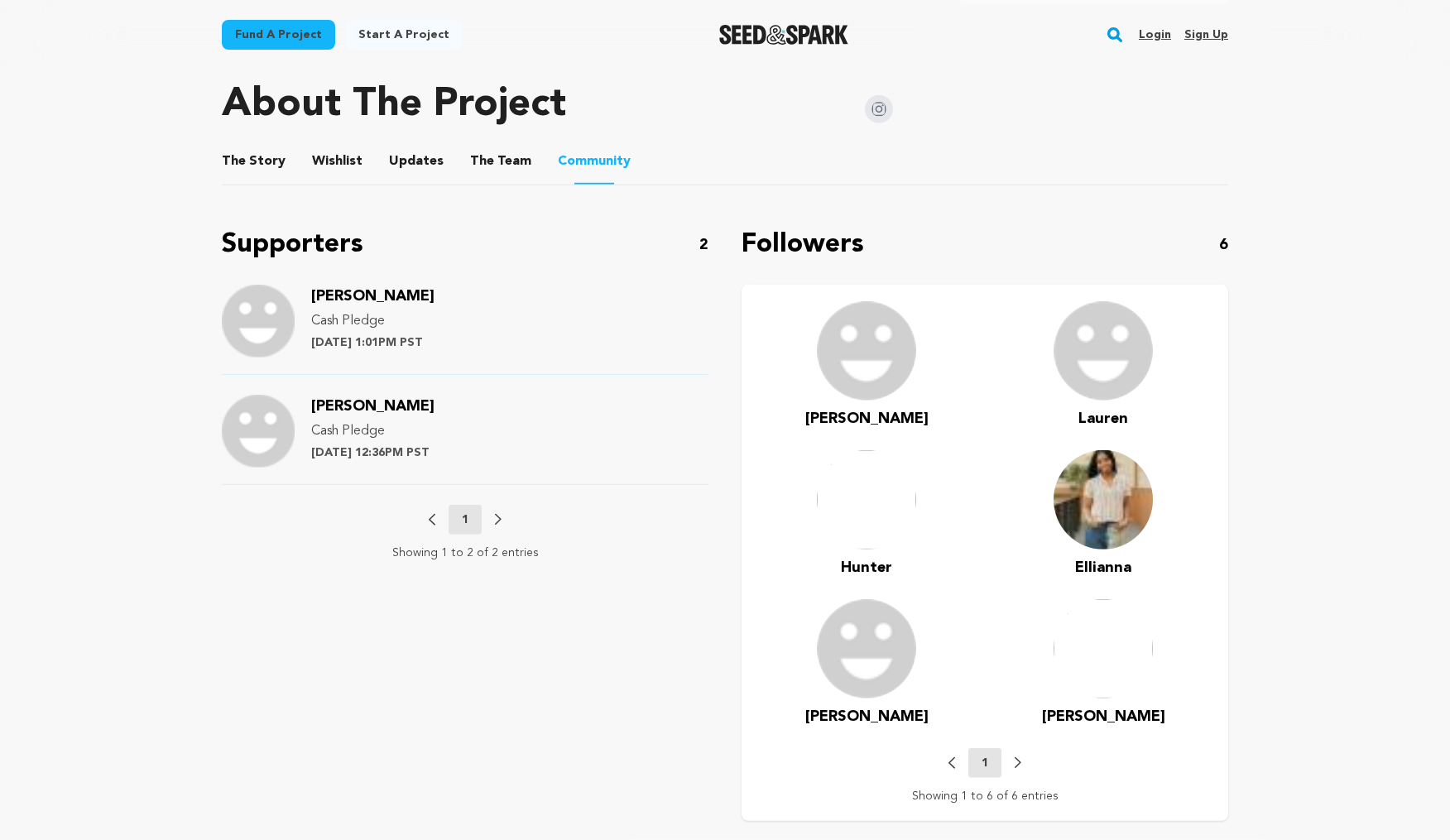
scroll to position [858, 0]
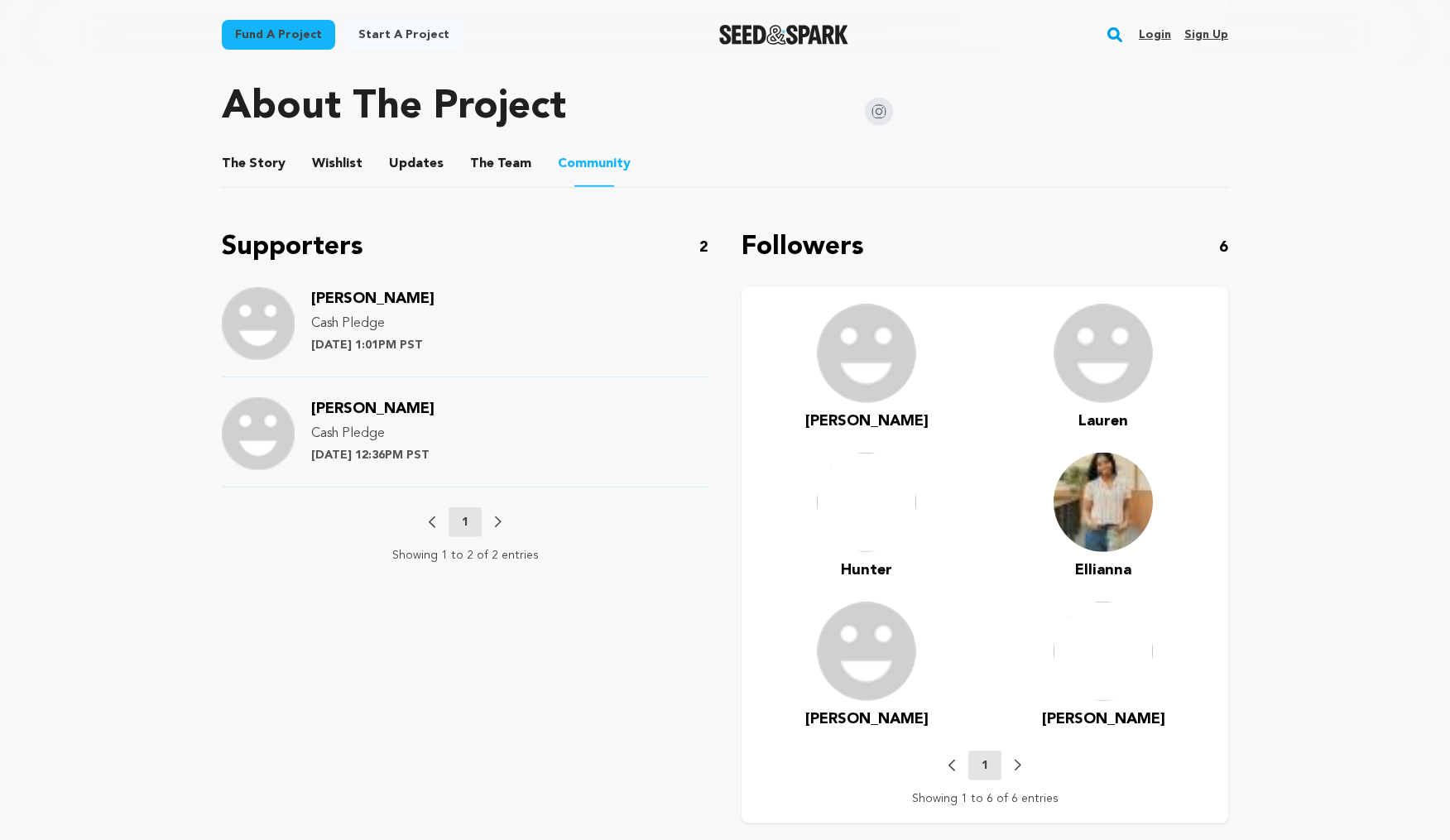
click at [488, 147] on button "The Team" at bounding box center [501, 167] width 40 height 40
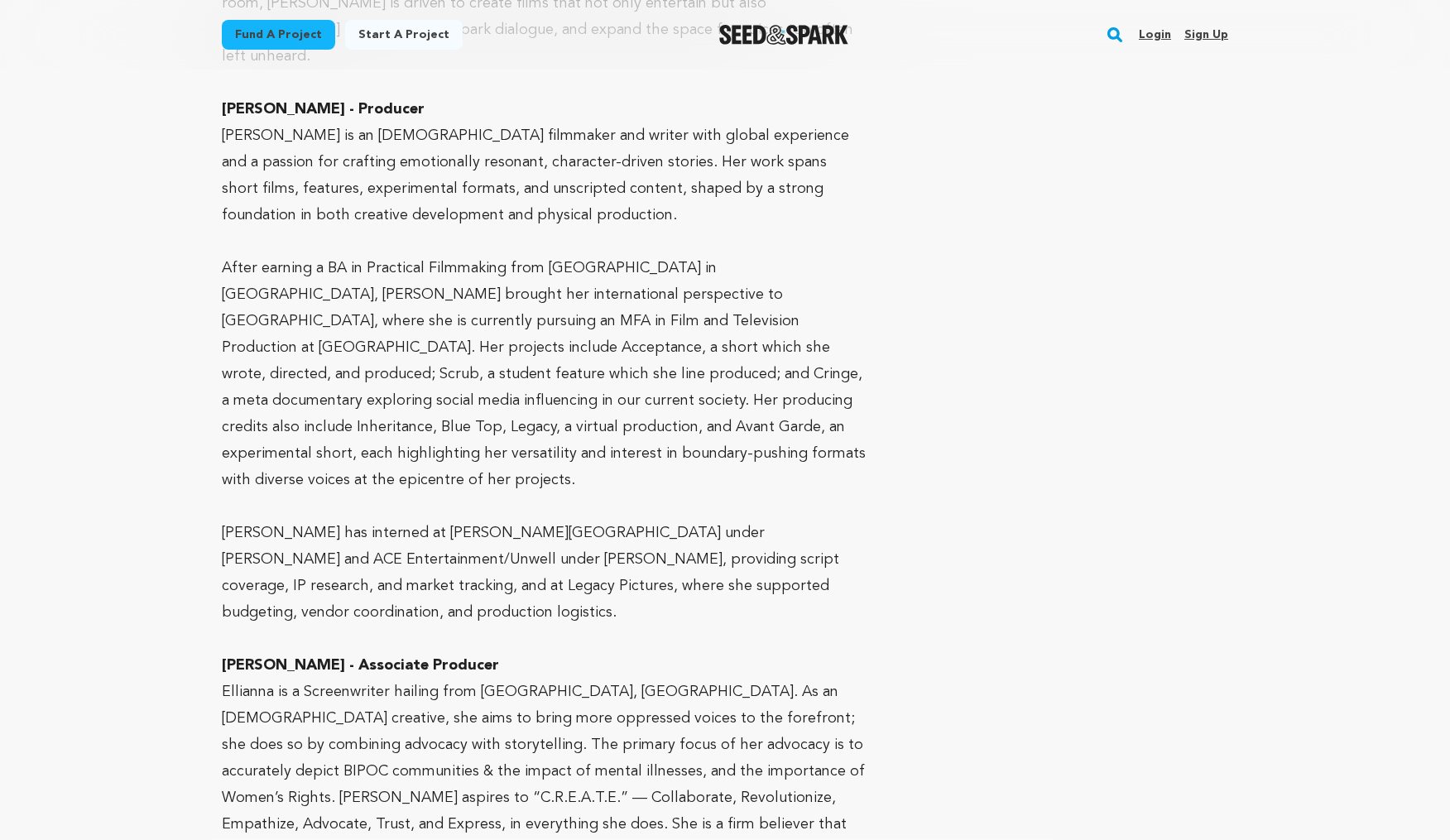
scroll to position [2800, 0]
